Goal: Task Accomplishment & Management: Manage account settings

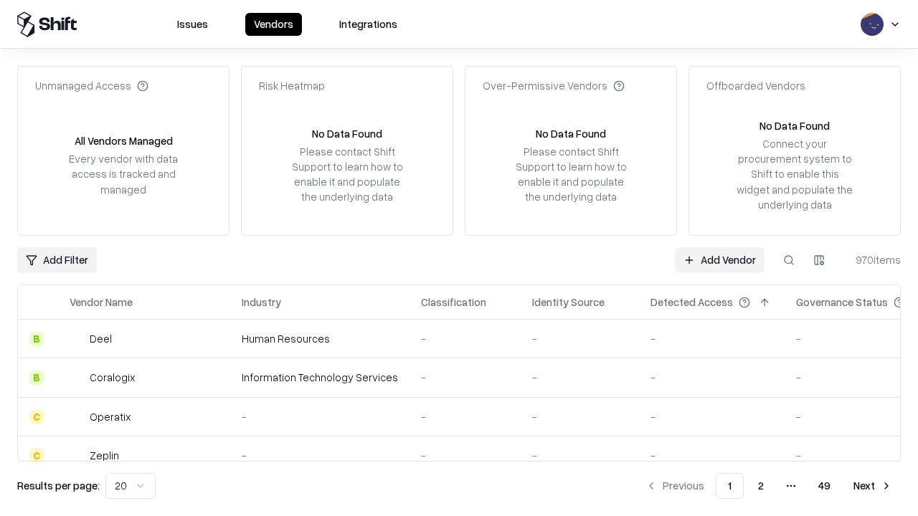
click at [719, 260] on link "Add Vendor" at bounding box center [720, 260] width 90 height 26
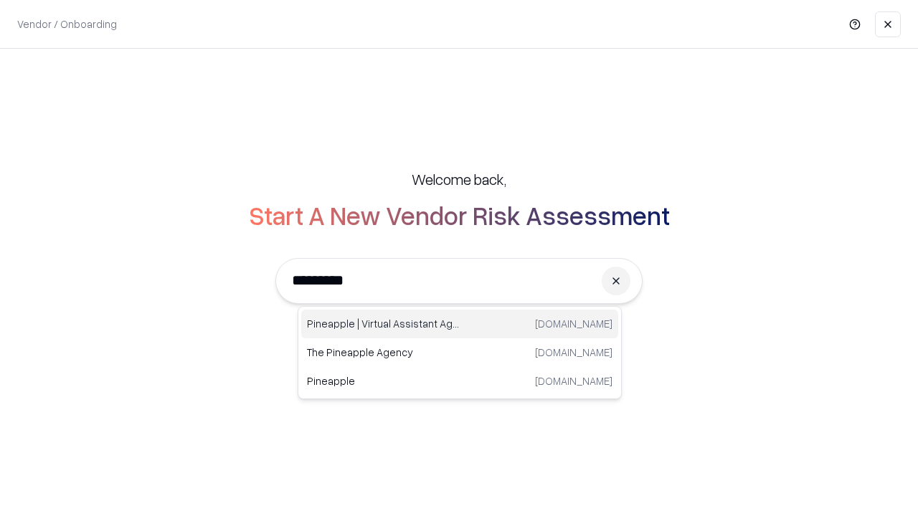
click at [460, 324] on div "Pineapple | Virtual Assistant Agency [DOMAIN_NAME]" at bounding box center [459, 324] width 317 height 29
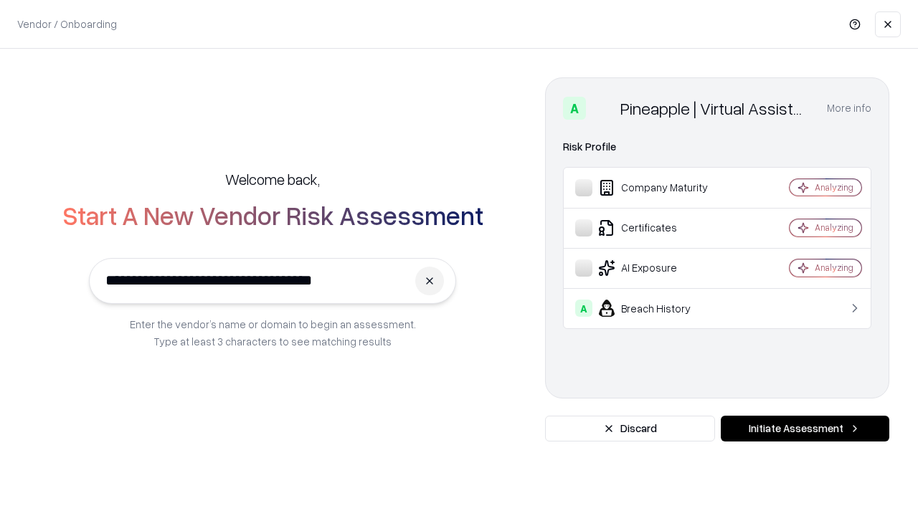
type input "**********"
click at [804, 429] on button "Initiate Assessment" at bounding box center [804, 429] width 168 height 26
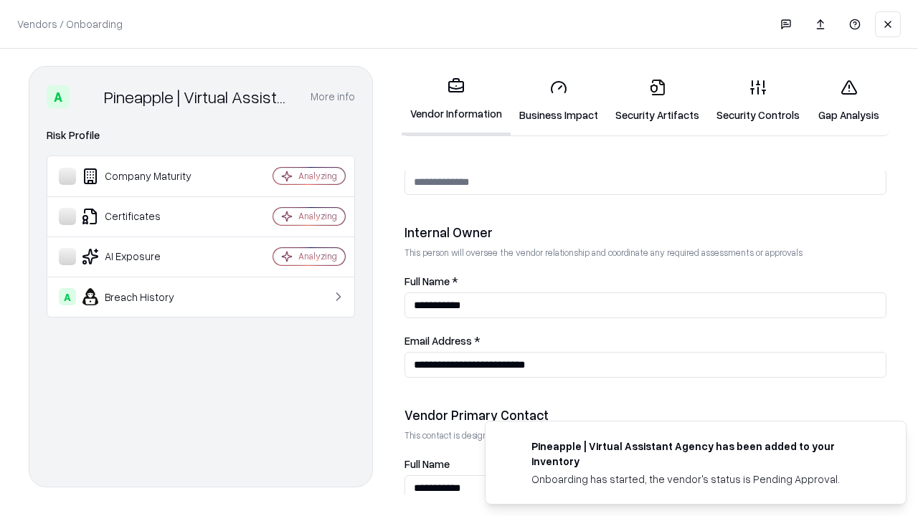
scroll to position [743, 0]
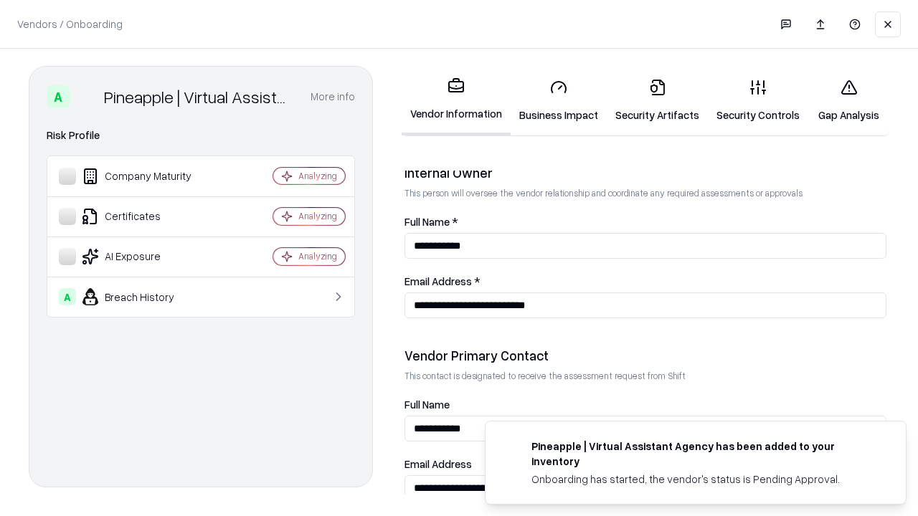
click at [657, 100] on link "Security Artifacts" at bounding box center [656, 100] width 101 height 67
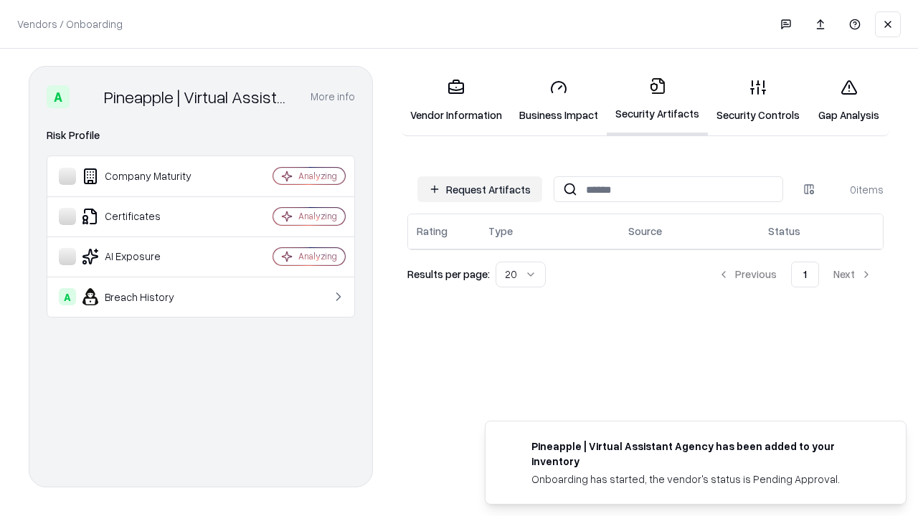
click at [480, 189] on button "Request Artifacts" at bounding box center [479, 189] width 125 height 26
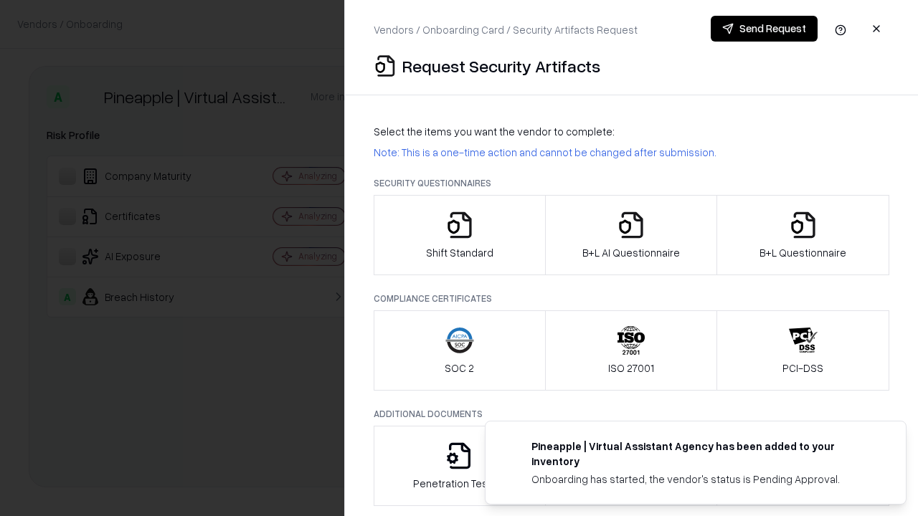
click at [802, 235] on icon "button" at bounding box center [803, 225] width 29 height 29
click at [630, 235] on icon "button" at bounding box center [630, 225] width 29 height 29
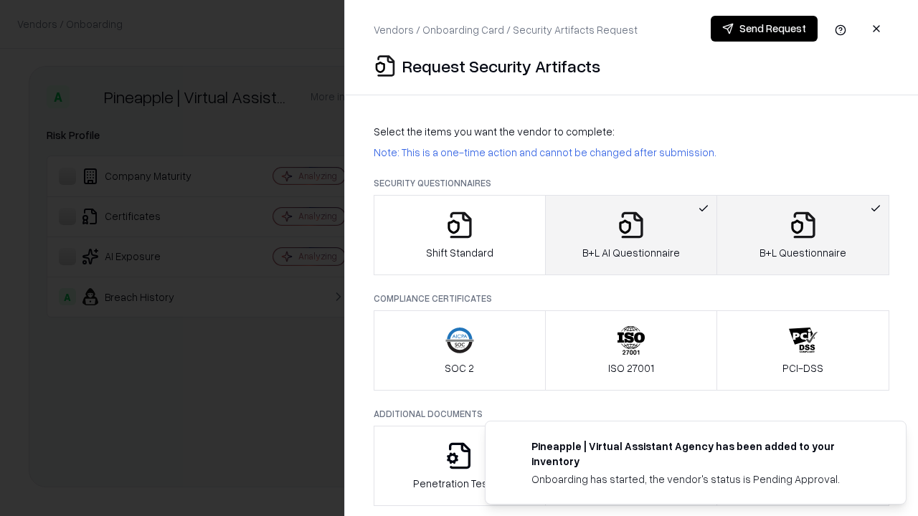
click at [763, 29] on button "Send Request" at bounding box center [763, 29] width 107 height 26
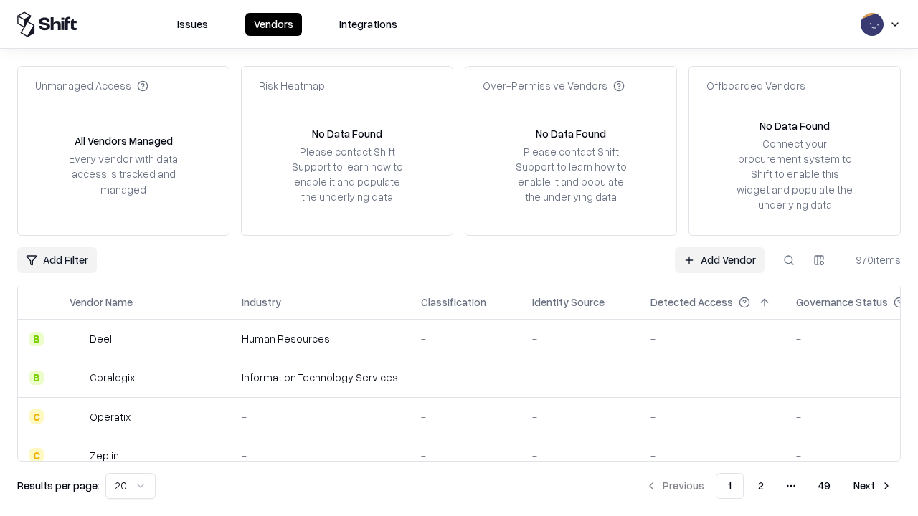
click at [789, 260] on button at bounding box center [789, 260] width 26 height 26
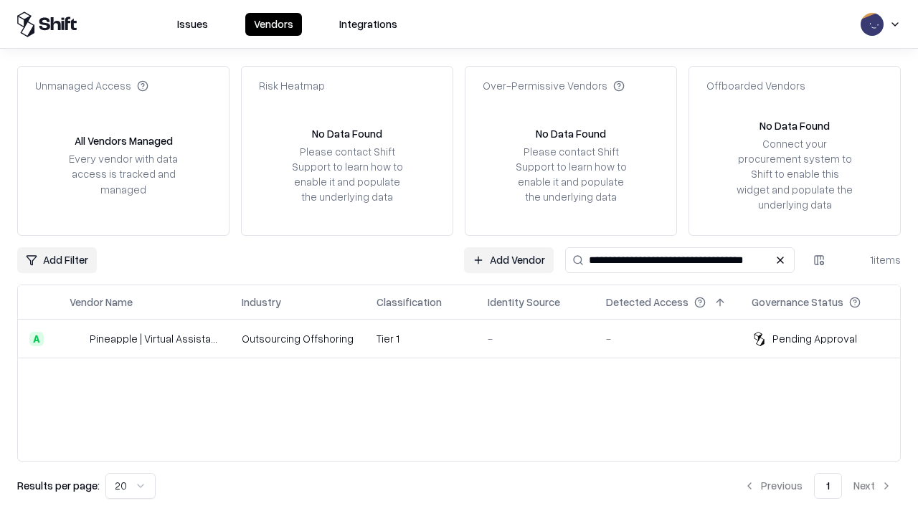
type input "**********"
click at [467, 338] on td "Tier 1" at bounding box center [420, 339] width 111 height 39
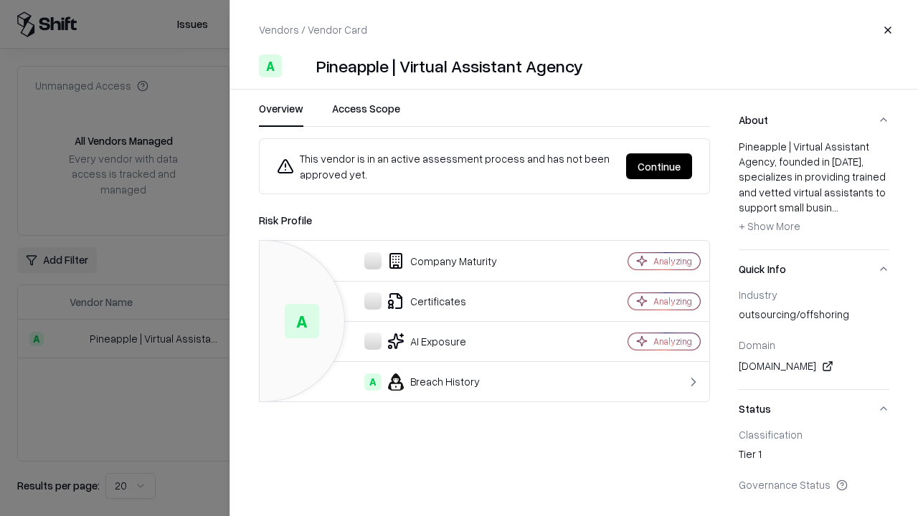
click at [659, 166] on button "Continue" at bounding box center [659, 166] width 66 height 26
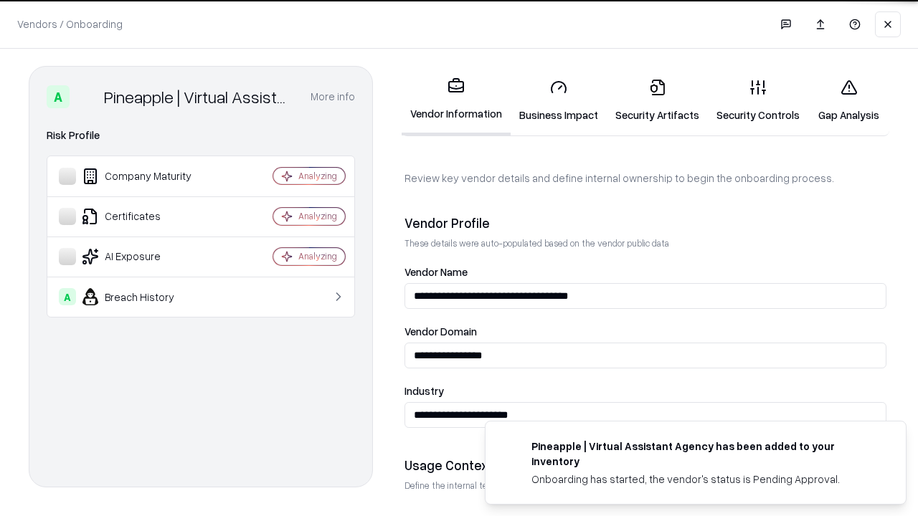
click at [657, 100] on link "Security Artifacts" at bounding box center [656, 100] width 101 height 67
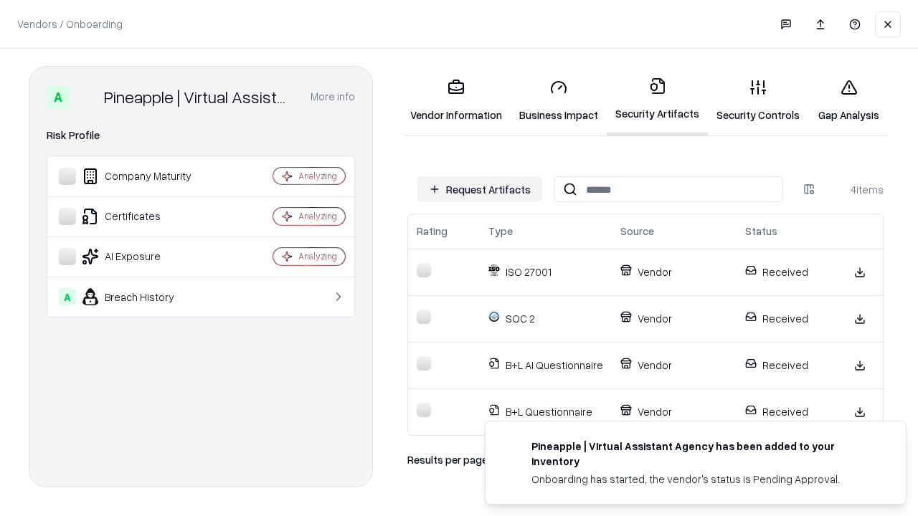
click at [848, 100] on link "Gap Analysis" at bounding box center [848, 100] width 81 height 67
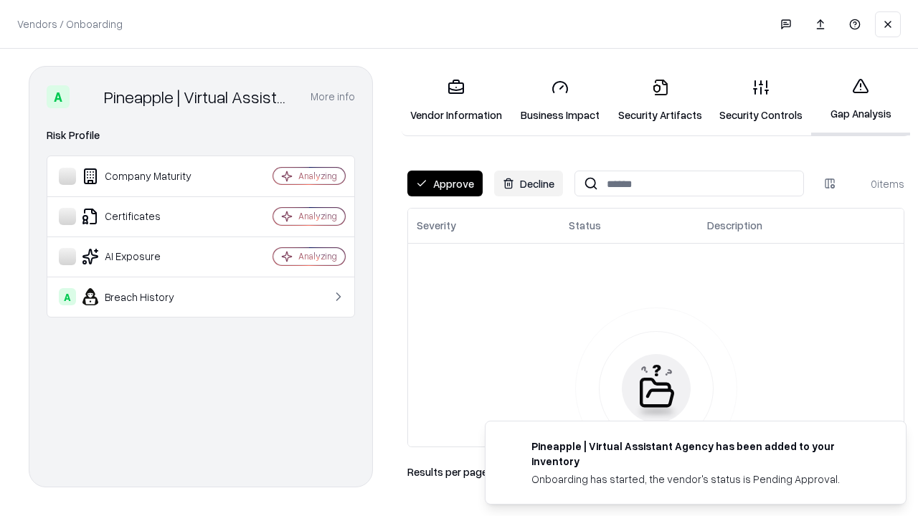
click at [444, 184] on button "Approve" at bounding box center [444, 184] width 75 height 26
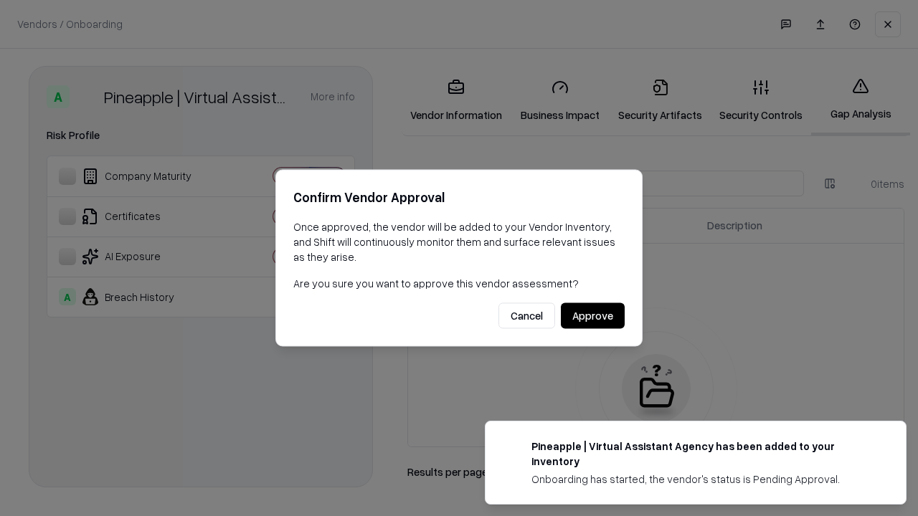
click at [592, 315] on button "Approve" at bounding box center [593, 316] width 64 height 26
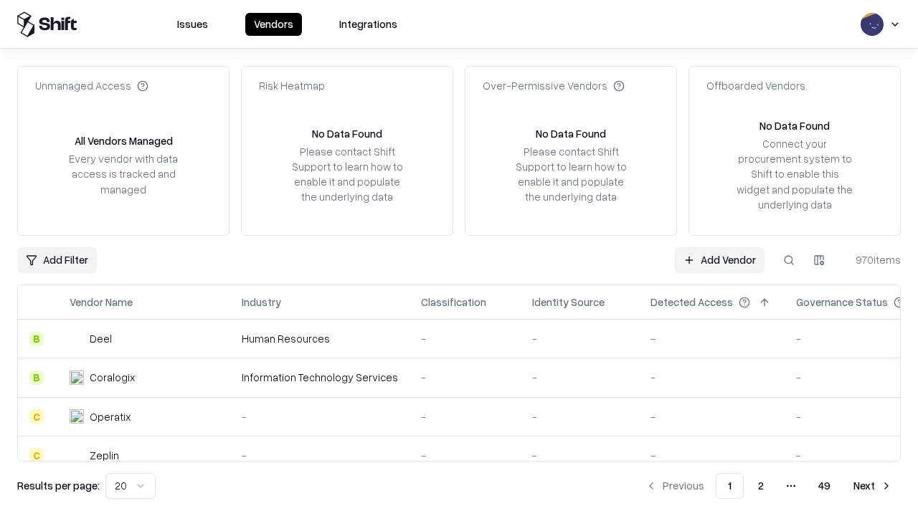
type input "**********"
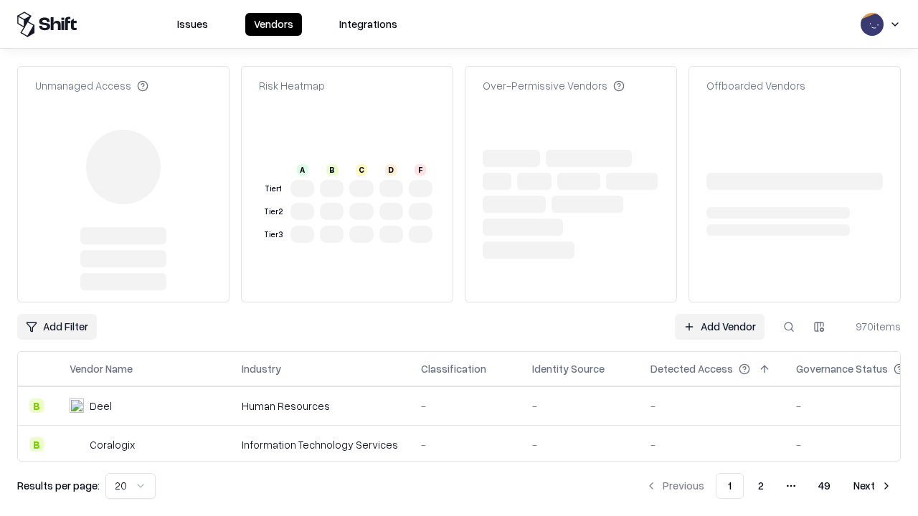
click at [719, 314] on link "Add Vendor" at bounding box center [720, 327] width 90 height 26
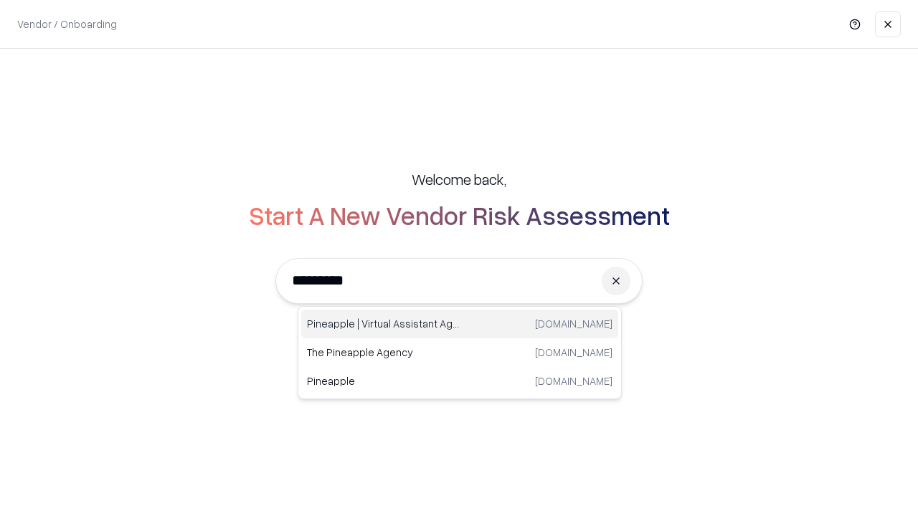
click at [460, 324] on div "Pineapple | Virtual Assistant Agency [DOMAIN_NAME]" at bounding box center [459, 324] width 317 height 29
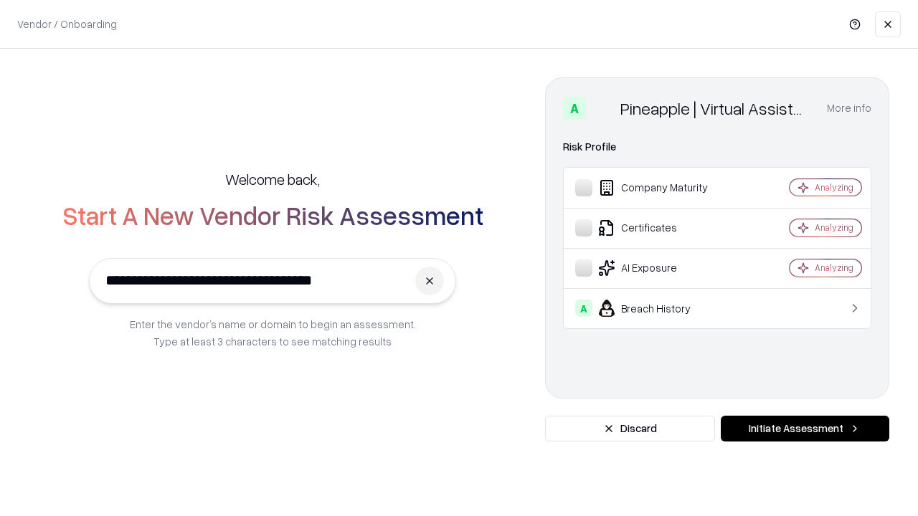
type input "**********"
click at [804, 429] on button "Initiate Assessment" at bounding box center [804, 429] width 168 height 26
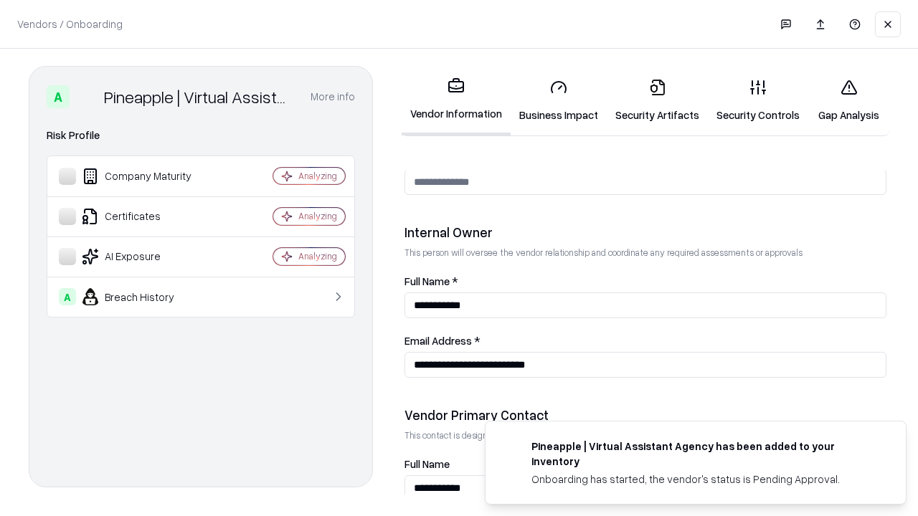
scroll to position [743, 0]
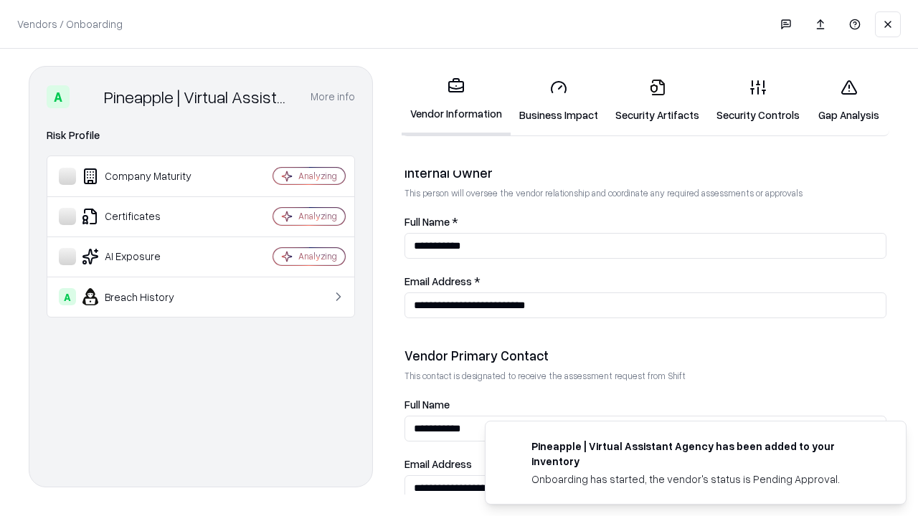
click at [848, 100] on link "Gap Analysis" at bounding box center [848, 100] width 81 height 67
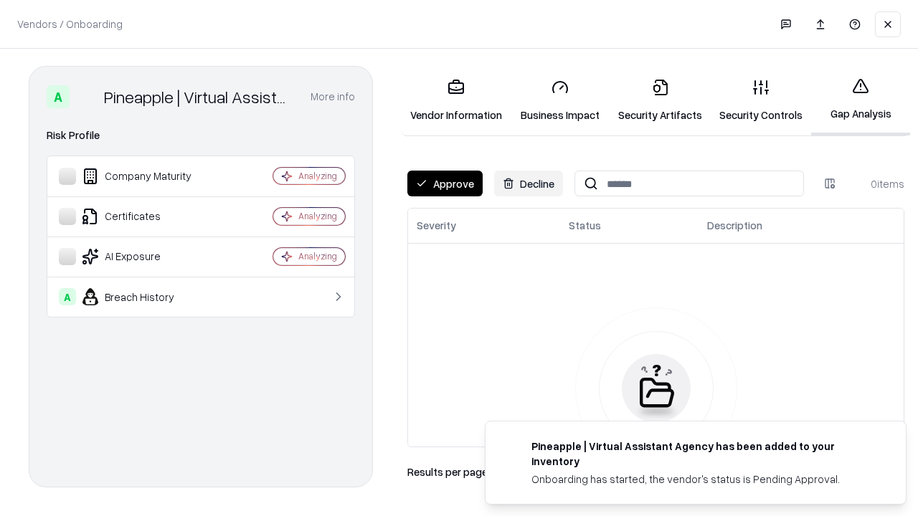
click at [444, 184] on button "Approve" at bounding box center [444, 184] width 75 height 26
